Goal: Information Seeking & Learning: Learn about a topic

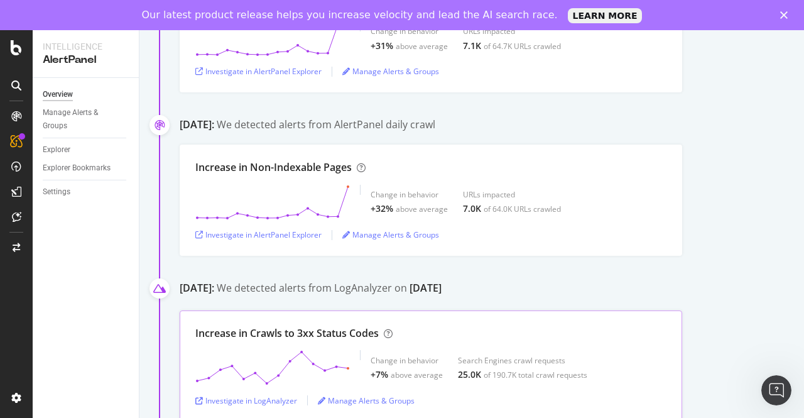
scroll to position [1005, 0]
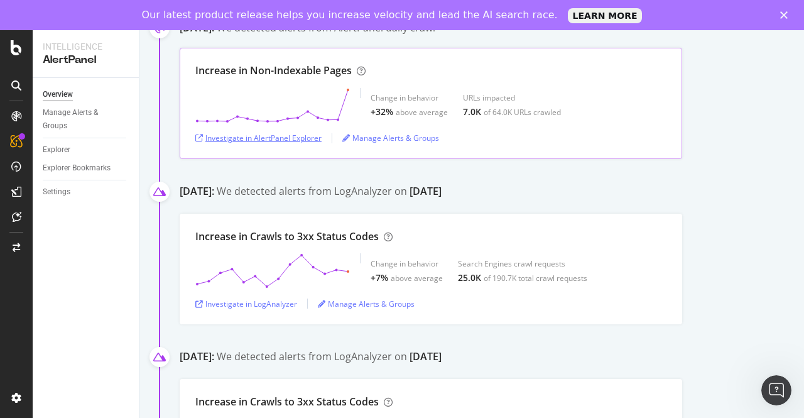
click at [308, 140] on div "Investigate in AlertPanel Explorer" at bounding box center [258, 138] width 126 height 11
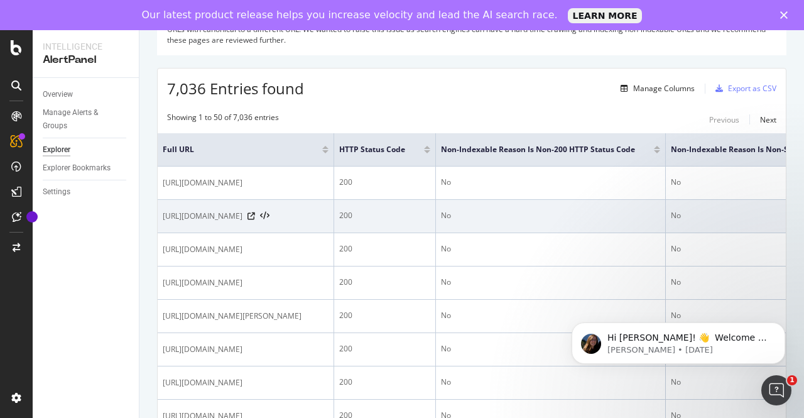
scroll to position [188, 0]
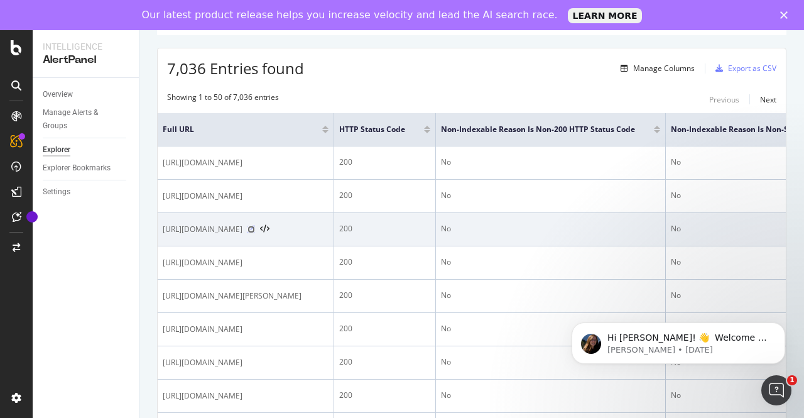
click at [255, 226] on icon at bounding box center [252, 230] width 8 height 8
